Goal: Task Accomplishment & Management: Use online tool/utility

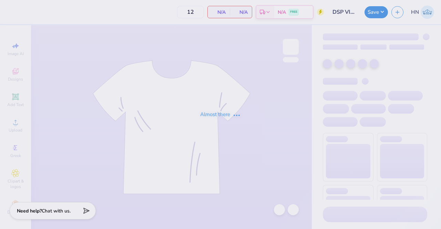
type input "5"
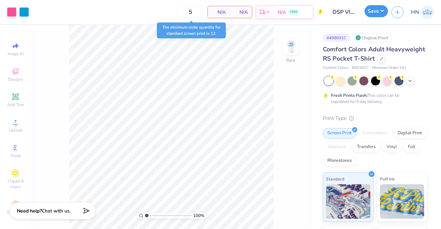
click at [383, 17] on div "Save" at bounding box center [376, 12] width 23 height 12
click at [375, 12] on button "Save" at bounding box center [376, 11] width 23 height 12
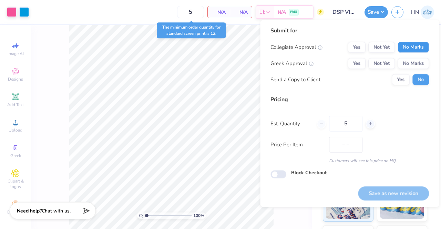
click at [407, 46] on button "No Marks" at bounding box center [413, 47] width 31 height 11
click at [361, 64] on button "Yes" at bounding box center [357, 63] width 18 height 11
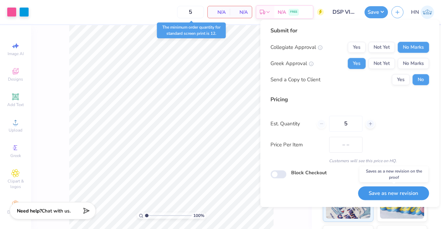
click at [391, 196] on button "Save as new revision" at bounding box center [393, 193] width 71 height 14
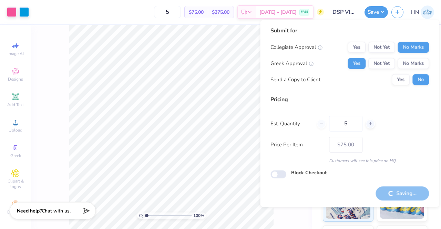
type input "$75.00"
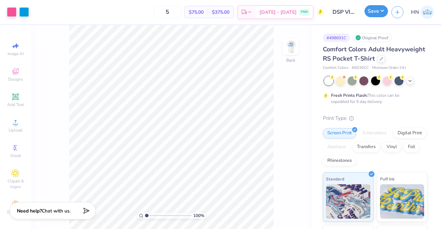
click at [379, 12] on button "Save" at bounding box center [376, 11] width 23 height 12
click at [374, 13] on button "Save" at bounding box center [376, 11] width 23 height 12
